Goal: Communication & Community: Answer question/provide support

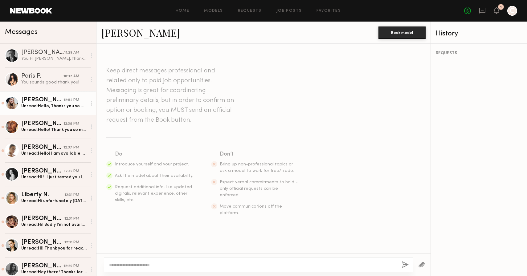
scroll to position [204, 0]
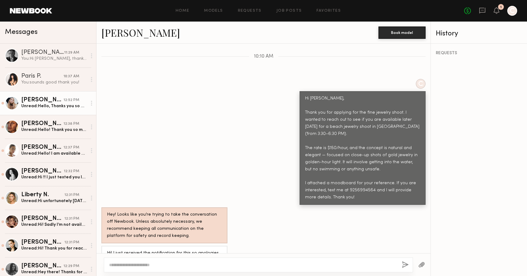
click at [48, 107] on div "Unread: Hello, Thanks you so much! I’m available [DATE]." at bounding box center [54, 106] width 66 height 6
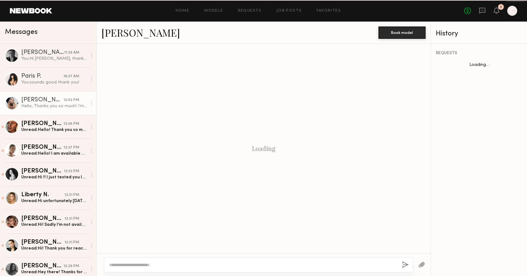
scroll to position [204, 0]
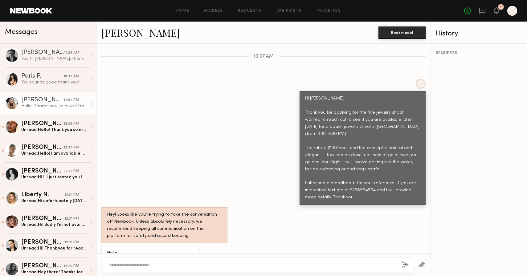
click at [121, 27] on link "[PERSON_NAME]" at bounding box center [140, 32] width 79 height 13
click at [32, 128] on div "Unread: Hello! Thank you so much for reaching out! I’m not available [DATE] unf…" at bounding box center [54, 130] width 66 height 6
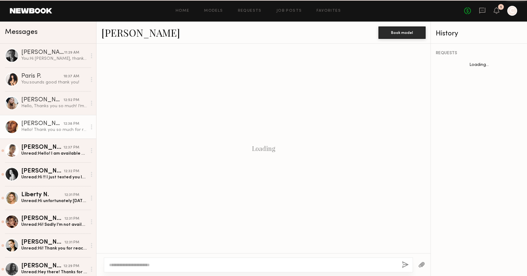
scroll to position [211, 0]
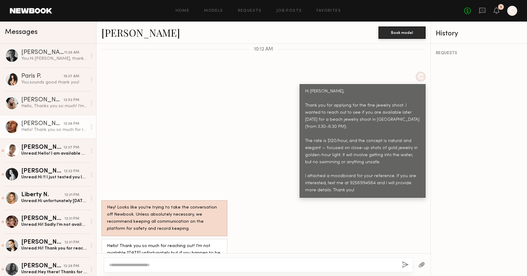
click at [122, 35] on link "[PERSON_NAME]" at bounding box center [140, 32] width 79 height 13
click at [46, 155] on div "Unread: Hello! I am available until 5pm [DATE]. I am available [DATE] [DATE] an…" at bounding box center [54, 154] width 66 height 6
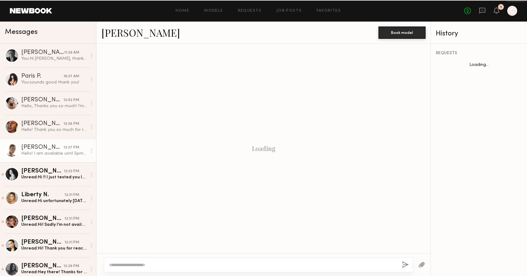
scroll to position [204, 0]
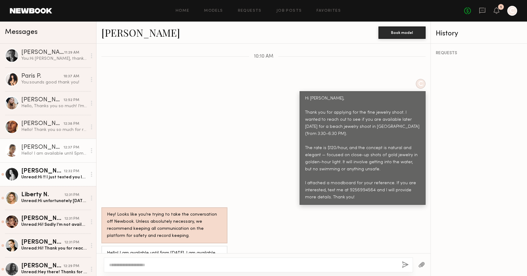
click at [36, 178] on div "Unread: Hi !! I just texted you let me know if you got it" at bounding box center [54, 177] width 66 height 6
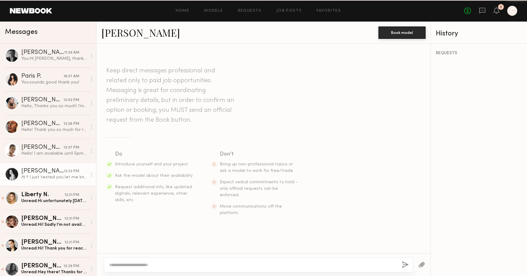
scroll to position [197, 0]
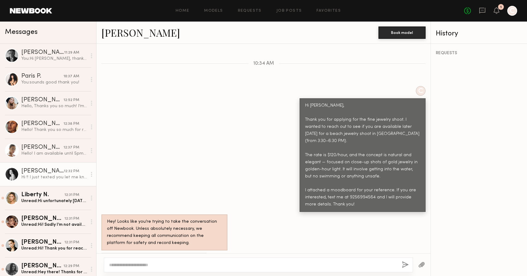
click at [122, 36] on link "[PERSON_NAME]" at bounding box center [140, 32] width 79 height 13
click at [50, 208] on link "Liberty N. 12:31 PM Unread: Hi unfortunately [DATE] is too late notice but hope…" at bounding box center [48, 198] width 96 height 24
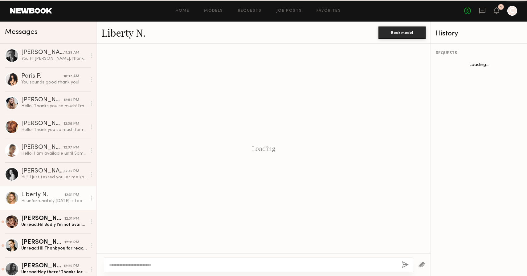
scroll to position [204, 0]
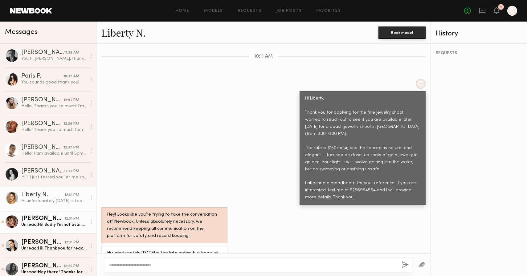
click at [50, 223] on div "Unread: Hi! Sadly I’m not available [DATE] as of now but let me see what I can …" at bounding box center [54, 225] width 66 height 6
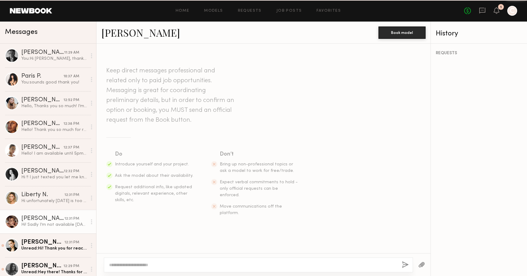
scroll to position [211, 0]
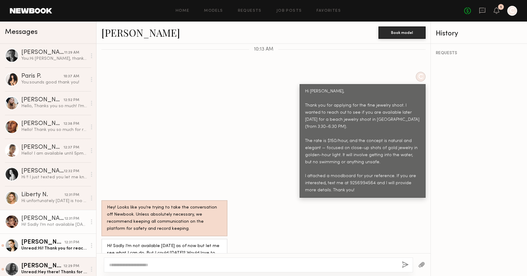
click at [47, 243] on div "[PERSON_NAME]" at bounding box center [42, 242] width 43 height 6
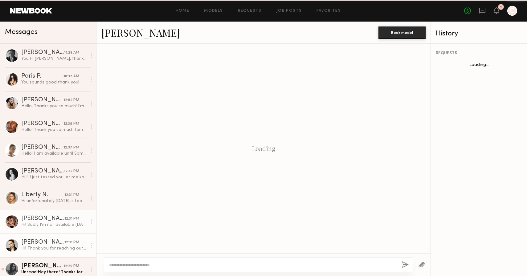
scroll to position [734, 0]
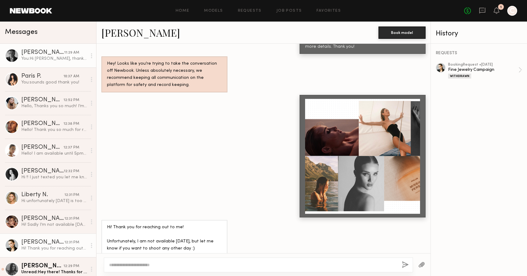
click at [65, 54] on div "11:29 AM" at bounding box center [71, 53] width 15 height 6
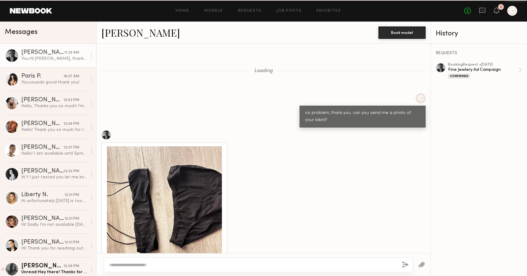
scroll to position [1576, 0]
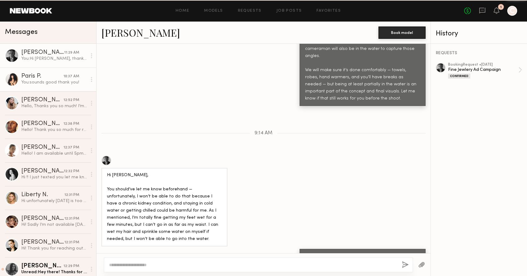
click at [51, 84] on div "You: sounds good thank you!" at bounding box center [54, 82] width 66 height 6
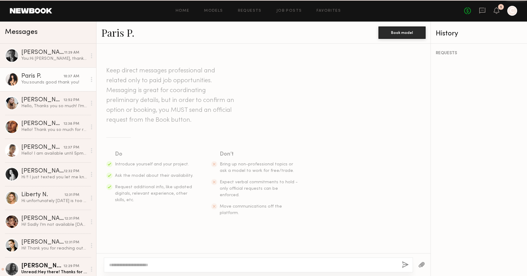
scroll to position [589, 0]
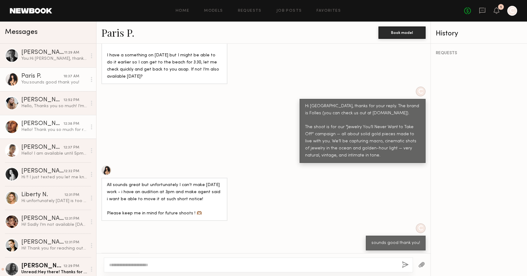
click at [45, 128] on div "Hello! Thank you so much for reaching out! I’m not available [DATE] unfortunate…" at bounding box center [54, 130] width 66 height 6
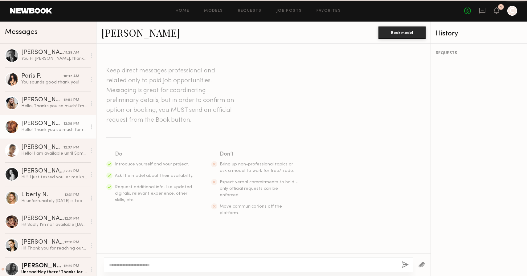
scroll to position [211, 0]
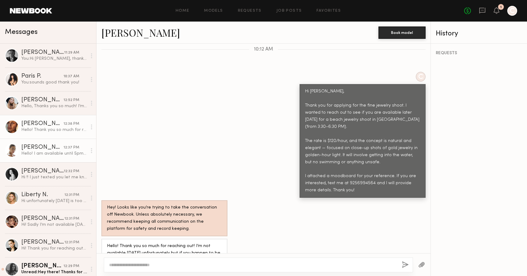
click at [24, 156] on div "Hello! I am available until 5pm [DATE]. I am available [DATE] [DATE] and [DATE]…" at bounding box center [54, 154] width 66 height 6
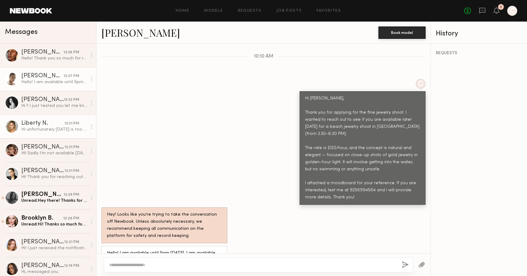
scroll to position [72, 0]
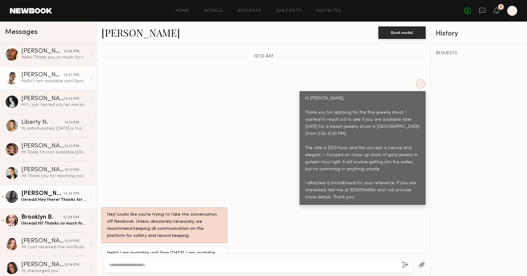
click at [29, 193] on div "[PERSON_NAME]" at bounding box center [42, 194] width 42 height 6
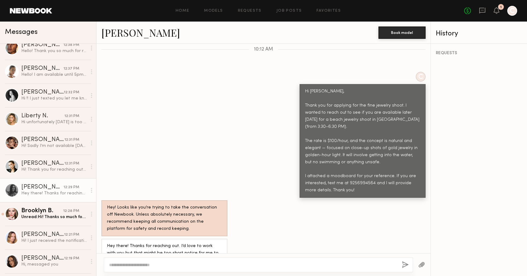
scroll to position [80, 0]
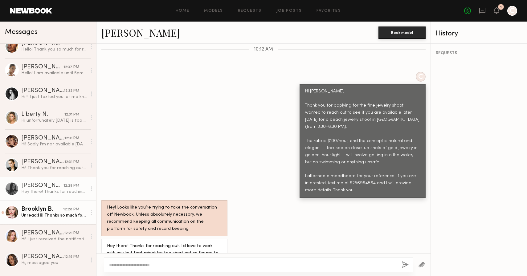
click at [77, 208] on div "12:28 PM" at bounding box center [71, 210] width 16 height 6
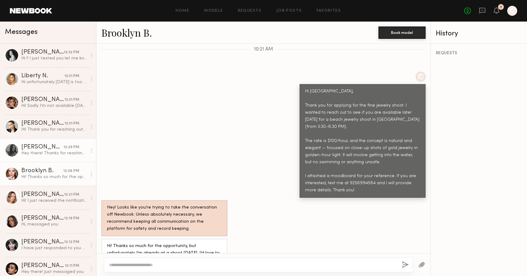
scroll to position [120, 0]
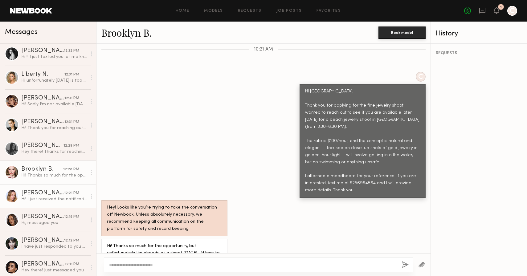
click at [64, 202] on link "[PERSON_NAME] 12:21 PM Hi! I just received the notification for this so apologi…" at bounding box center [48, 196] width 96 height 24
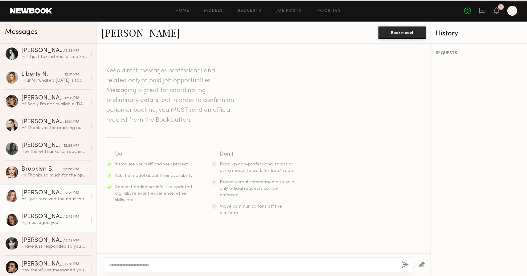
scroll to position [204, 0]
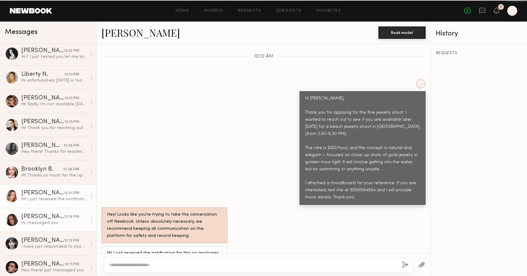
click at [59, 227] on link "[PERSON_NAME] 12:19 PM Hi, messaged you" at bounding box center [48, 220] width 96 height 24
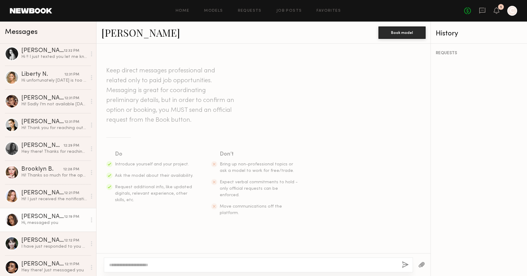
scroll to position [197, 0]
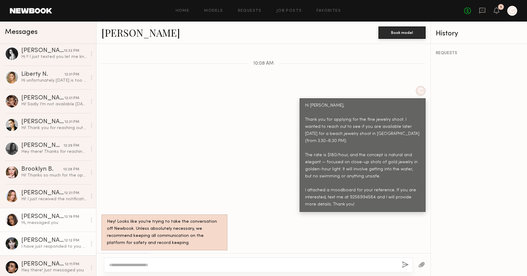
click at [59, 245] on div "I have just responded to you via text Please confirm :) Thank you !" at bounding box center [54, 247] width 66 height 6
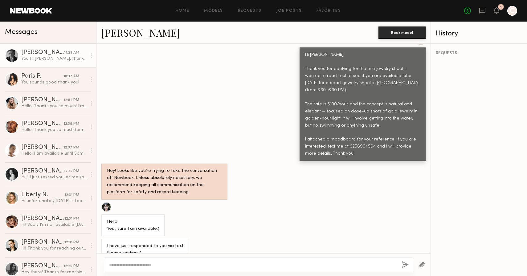
click at [56, 55] on div "[PERSON_NAME]" at bounding box center [42, 53] width 43 height 6
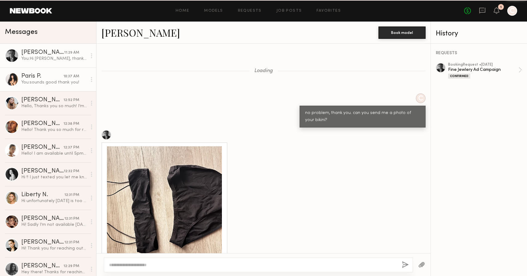
scroll to position [1576, 0]
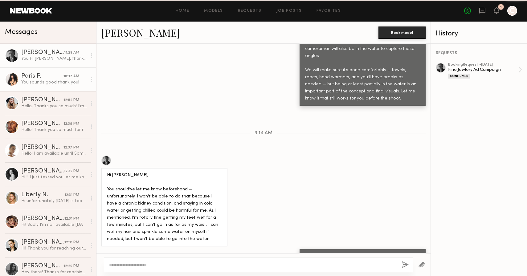
click at [55, 81] on div "You: sounds good thank you!" at bounding box center [54, 82] width 66 height 6
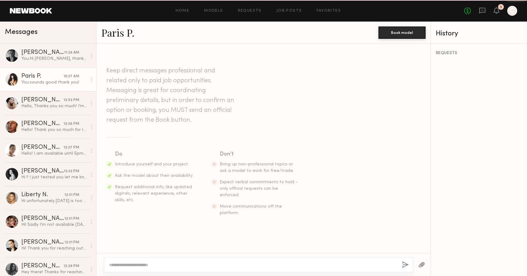
scroll to position [589, 0]
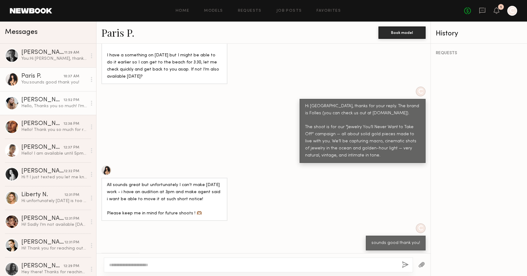
click at [51, 109] on link "[PERSON_NAME] 12:52 PM Hello, Thanks you so much! I’m available [DATE]." at bounding box center [48, 103] width 96 height 24
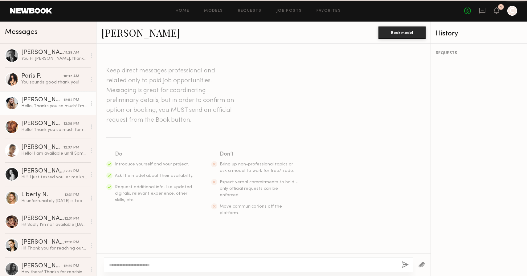
scroll to position [204, 0]
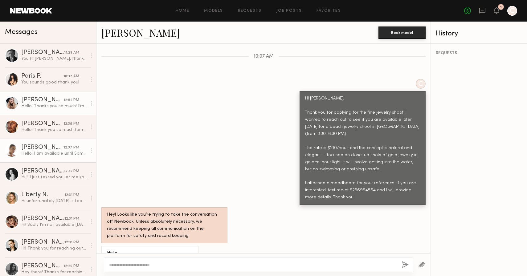
click at [48, 141] on link "[PERSON_NAME] 12:37 PM Hello! I am available until 5pm [DATE]. I am available […" at bounding box center [48, 151] width 96 height 24
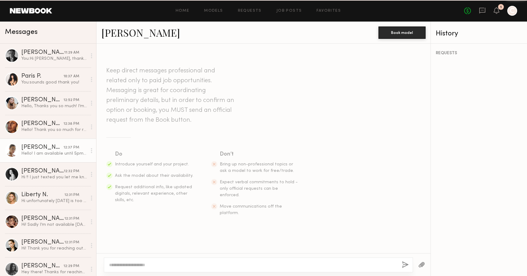
scroll to position [204, 0]
